Goal: Task Accomplishment & Management: Manage account settings

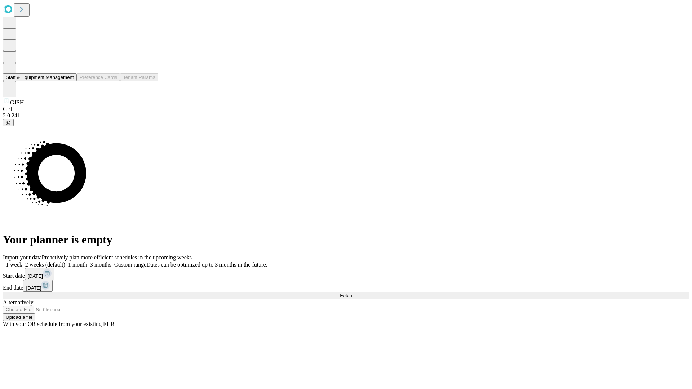
click at [69, 81] on button "Staff & Equipment Management" at bounding box center [40, 78] width 74 height 8
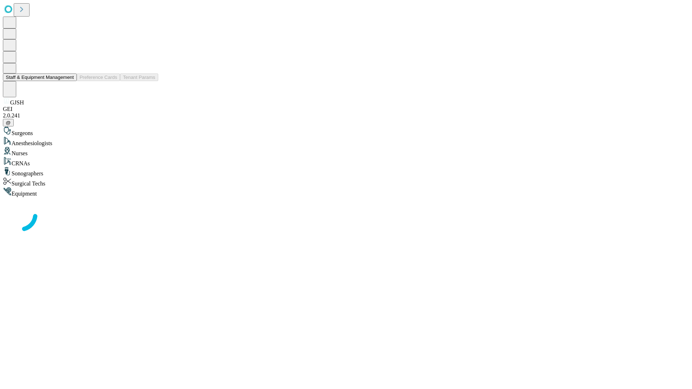
click at [69, 81] on button "Staff & Equipment Management" at bounding box center [40, 78] width 74 height 8
